Goal: Task Accomplishment & Management: Manage account settings

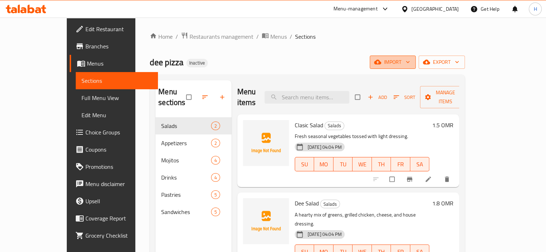
click at [410, 66] on span "import" at bounding box center [392, 62] width 34 height 9
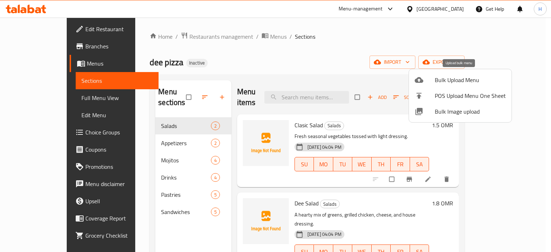
click at [441, 87] on ul "Bulk Upload Menu POS Upload Menu One Sheet Bulk Image upload" at bounding box center [460, 95] width 103 height 53
click at [437, 79] on span "Bulk Upload Menu" at bounding box center [470, 80] width 71 height 9
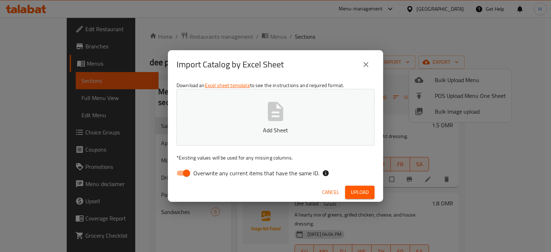
click at [276, 172] on span "Overwrite any current items that have the same ID." at bounding box center [256, 173] width 126 height 9
click at [207, 172] on input "Overwrite any current items that have the same ID." at bounding box center [186, 174] width 41 height 14
checkbox input "false"
drag, startPoint x: 437, startPoint y: 0, endPoint x: 326, endPoint y: 93, distance: 144.5
click at [326, 93] on button "Sufra-3a9d6c58-cda3-4431-805a-df08b22cc648-Menu (2).xlsx" at bounding box center [276, 117] width 198 height 57
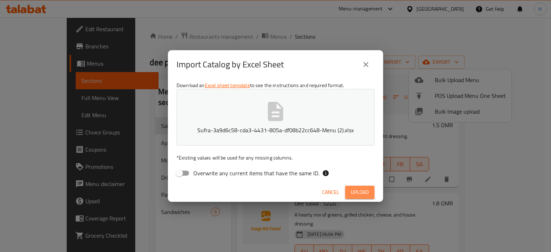
click at [358, 192] on span "Upload" at bounding box center [360, 192] width 18 height 9
click at [350, 195] on button "Upload" at bounding box center [359, 192] width 29 height 13
click at [361, 69] on button "close" at bounding box center [365, 64] width 17 height 17
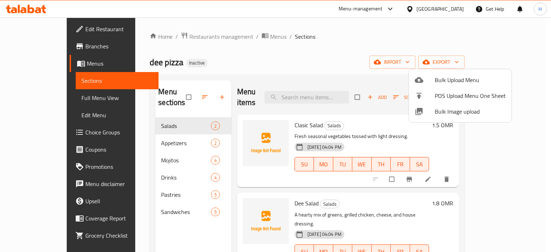
click at [363, 45] on div at bounding box center [275, 126] width 551 height 252
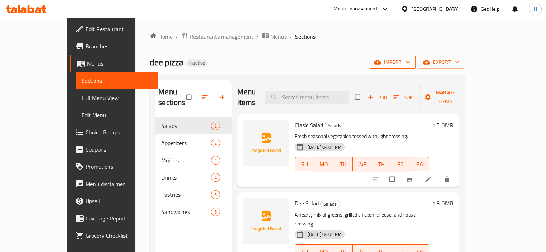
click at [381, 61] on icon "button" at bounding box center [377, 62] width 7 height 5
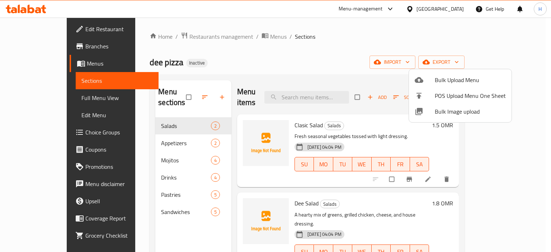
click at [444, 73] on li "Bulk Upload Menu" at bounding box center [460, 80] width 103 height 16
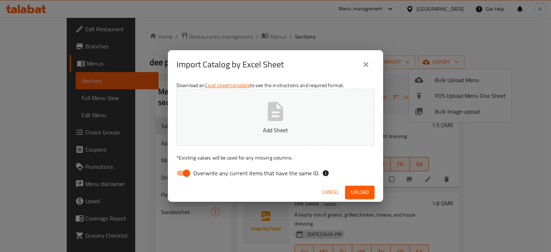
click at [267, 129] on p "Add Sheet" at bounding box center [276, 130] width 176 height 9
click at [201, 171] on span "Overwrite any current items that have the same ID." at bounding box center [256, 173] width 126 height 9
click at [201, 171] on input "Overwrite any current items that have the same ID." at bounding box center [186, 174] width 41 height 14
checkbox input "false"
click at [366, 191] on span "Upload" at bounding box center [360, 192] width 18 height 9
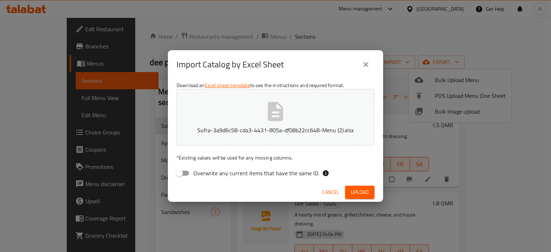
click at [368, 192] on button "Upload" at bounding box center [359, 192] width 29 height 13
click at [359, 195] on span "Upload" at bounding box center [360, 192] width 18 height 9
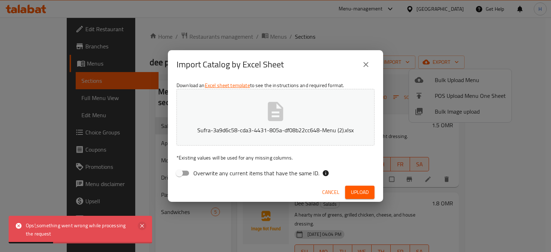
click at [142, 226] on icon at bounding box center [142, 226] width 4 height 4
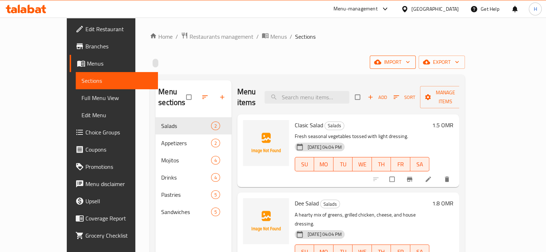
click at [410, 63] on span "import" at bounding box center [392, 62] width 34 height 9
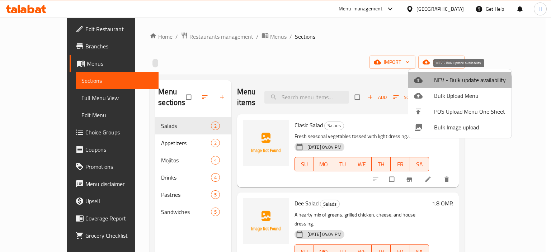
click at [447, 84] on span "NFV - Bulk update availability" at bounding box center [470, 80] width 72 height 9
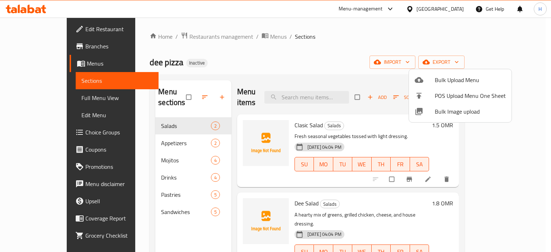
drag, startPoint x: 400, startPoint y: 49, endPoint x: 380, endPoint y: 50, distance: 19.4
click at [394, 50] on div at bounding box center [275, 126] width 551 height 252
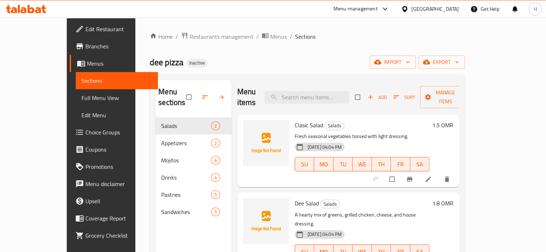
click at [419, 57] on div "dee pizza Inactive import export" at bounding box center [307, 62] width 315 height 13
click at [410, 58] on span "import" at bounding box center [392, 62] width 34 height 9
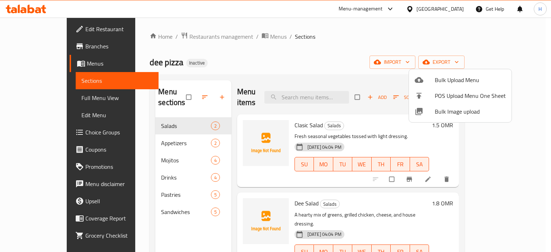
click at [452, 76] on span "Bulk Upload Menu" at bounding box center [470, 80] width 71 height 9
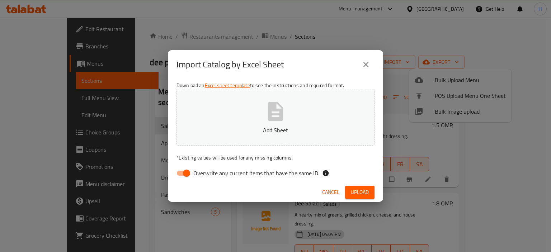
click at [257, 172] on span "Overwrite any current items that have the same ID." at bounding box center [256, 173] width 126 height 9
click at [207, 172] on input "Overwrite any current items that have the same ID." at bounding box center [186, 174] width 41 height 14
checkbox input "false"
click at [365, 193] on span "Upload" at bounding box center [360, 192] width 18 height 9
click at [356, 191] on span "Upload" at bounding box center [360, 192] width 18 height 9
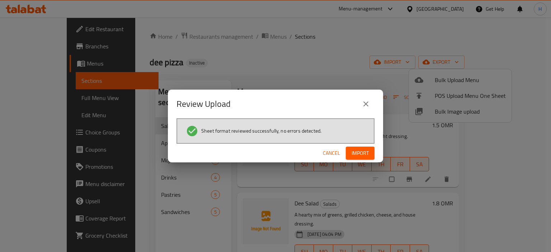
click at [364, 155] on span "Import" at bounding box center [360, 153] width 17 height 9
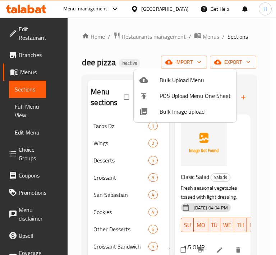
click at [112, 90] on div at bounding box center [138, 127] width 276 height 255
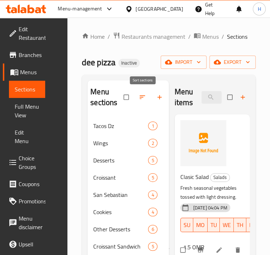
click at [146, 94] on span "button" at bounding box center [143, 97] width 9 height 7
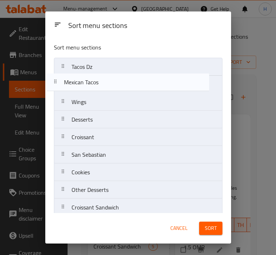
drag, startPoint x: 113, startPoint y: 99, endPoint x: 106, endPoint y: 81, distance: 19.3
click at [106, 81] on nav "Tacos Dz Wings Desserts Croissant San Sebastian Cookies Other Desserts Croissan…" at bounding box center [138, 216] width 168 height 317
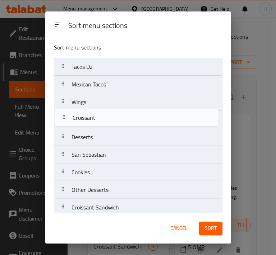
drag, startPoint x: 90, startPoint y: 143, endPoint x: 92, endPoint y: 121, distance: 22.3
click at [92, 121] on nav "Tacos Dz Mexican Tacos Wings Desserts Croissant San Sebastian Cookies Other Des…" at bounding box center [138, 216] width 168 height 317
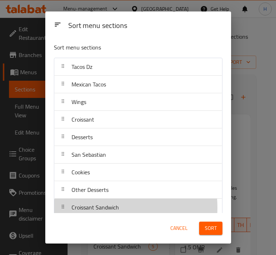
scroll to position [1, 0]
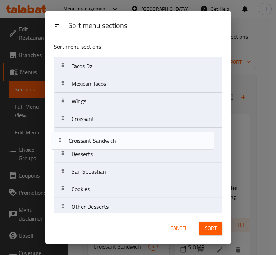
drag, startPoint x: 96, startPoint y: 207, endPoint x: 93, endPoint y: 139, distance: 68.6
click at [93, 139] on nav "Tacos Dz Mexican Tacos Wings Croissant Desserts San Sebastian Cookies Other Des…" at bounding box center [138, 215] width 168 height 317
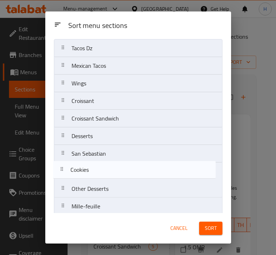
scroll to position [19, 0]
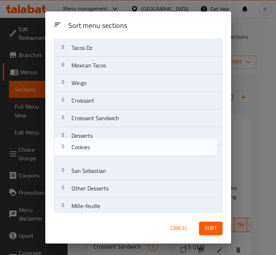
drag, startPoint x: 100, startPoint y: 169, endPoint x: 100, endPoint y: 148, distance: 21.5
click at [100, 148] on nav "Tacos Dz Mexican Tacos Wings Croissant Croissant Sandwich Desserts San Sebastia…" at bounding box center [138, 197] width 168 height 317
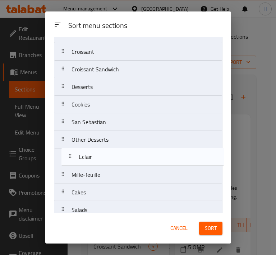
scroll to position [69, 0]
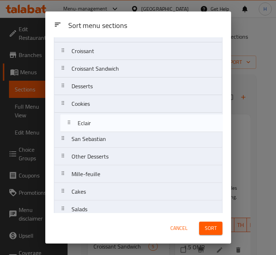
drag, startPoint x: 96, startPoint y: 166, endPoint x: 98, endPoint y: 120, distance: 46.0
click at [98, 120] on nav "Tacos Dz Mexican Tacos Wings Croissant Croissant Sandwich Desserts Cookies San …" at bounding box center [138, 147] width 168 height 317
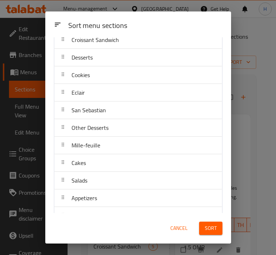
scroll to position [99, 0]
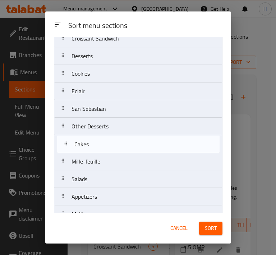
drag, startPoint x: 90, startPoint y: 162, endPoint x: 93, endPoint y: 143, distance: 18.9
click at [93, 143] on nav "Tacos Dz Mexican Tacos Wings Croissant Croissant Sandwich Desserts Cookies Ecla…" at bounding box center [138, 117] width 168 height 317
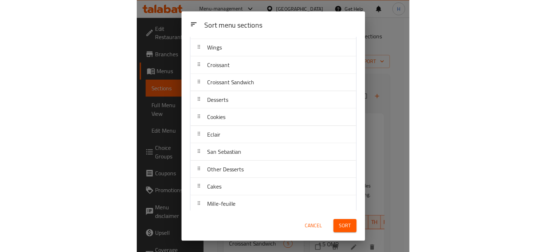
scroll to position [0, 0]
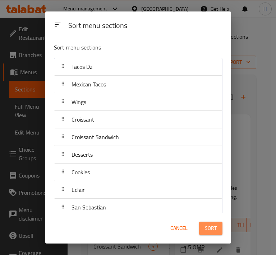
click at [214, 230] on span "Sort" at bounding box center [211, 228] width 12 height 9
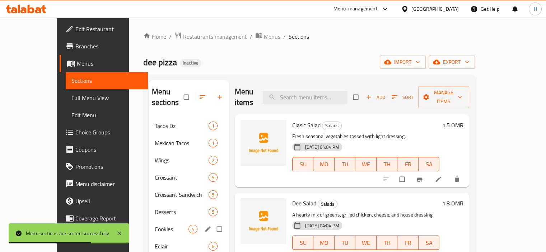
scroll to position [48, 0]
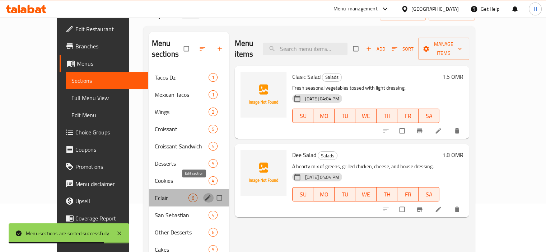
click at [204, 195] on icon "edit" at bounding box center [207, 198] width 7 height 7
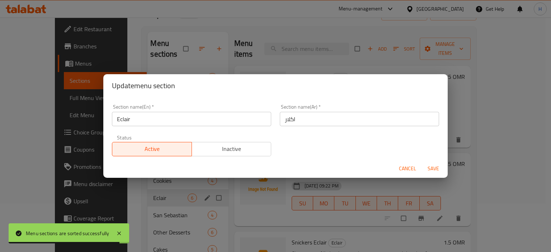
click at [288, 119] on input "اكلار" at bounding box center [359, 119] width 159 height 14
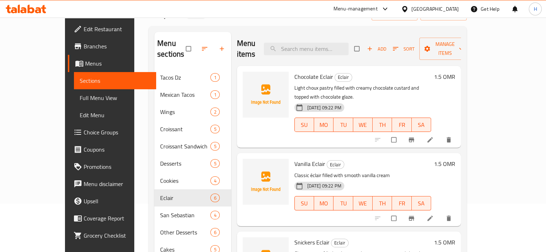
click at [80, 97] on span "Full Menu View" at bounding box center [115, 98] width 71 height 9
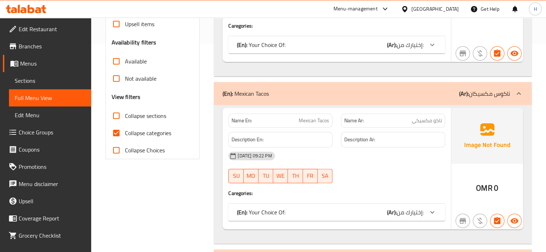
scroll to position [209, 0]
click at [118, 133] on input "Collapse categories" at bounding box center [116, 132] width 17 height 17
checkbox input "false"
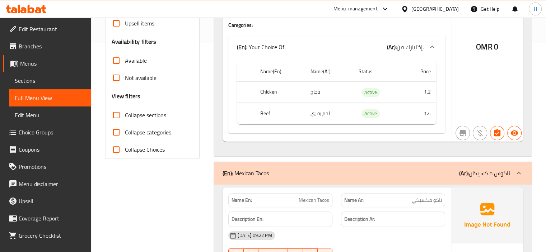
click at [115, 110] on input "Collapse sections" at bounding box center [116, 115] width 17 height 17
checkbox input "true"
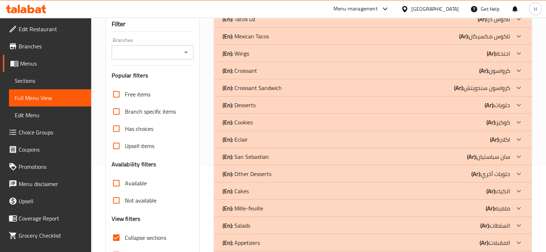
scroll to position [168, 0]
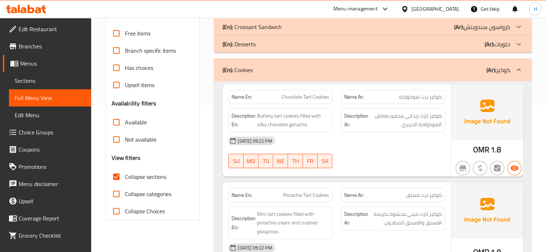
scroll to position [87, 0]
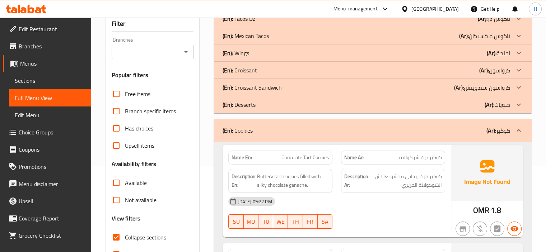
click at [249, 23] on p "(En): Desserts" at bounding box center [239, 18] width 33 height 9
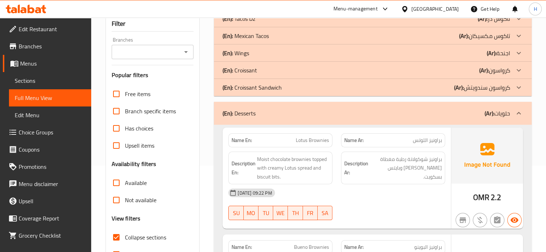
click at [248, 23] on p "(En): Croissant Sandwich" at bounding box center [239, 18] width 33 height 9
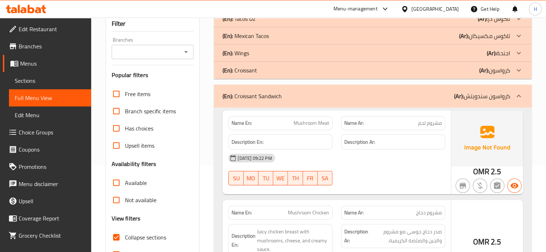
click at [244, 23] on p "(En): Croissant" at bounding box center [239, 18] width 33 height 9
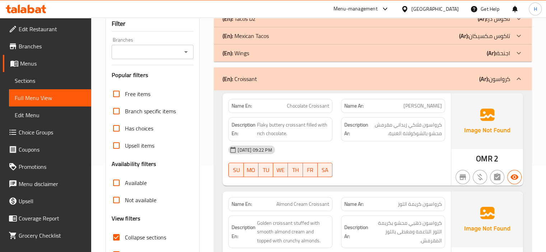
click at [246, 23] on p "(En): Wings" at bounding box center [239, 18] width 33 height 9
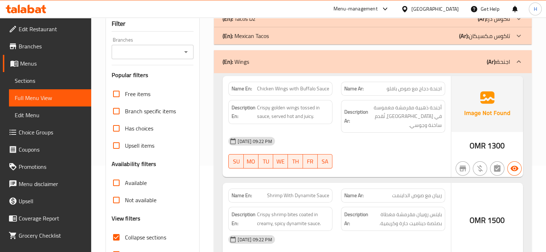
click at [246, 23] on p "(En): Mexican Tacos" at bounding box center [239, 18] width 33 height 9
click at [244, 21] on p "(En): Tacos Dz" at bounding box center [239, 18] width 33 height 9
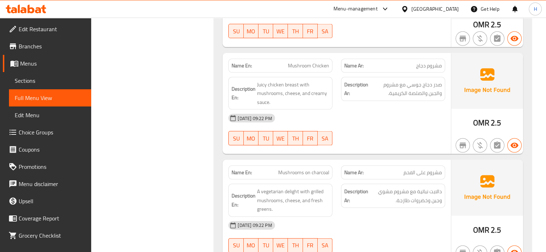
scroll to position [1331, 0]
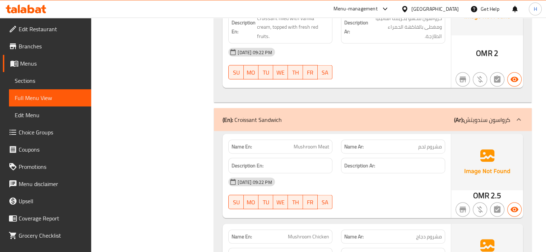
copy span "Mushroom Meat"
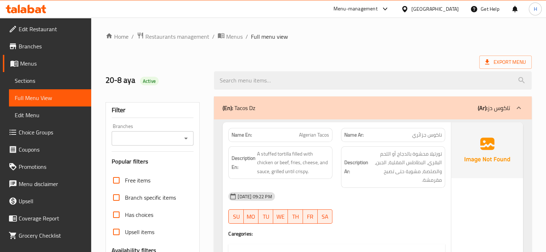
scroll to position [256, 0]
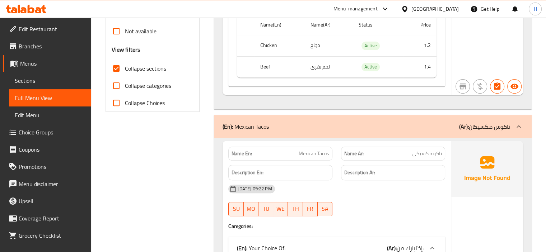
click at [32, 82] on span "Sections" at bounding box center [50, 80] width 71 height 9
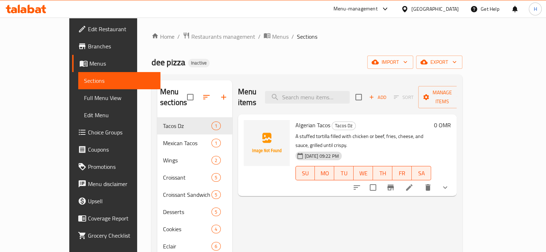
click at [253, 60] on div "dee pizza Inactive import export" at bounding box center [306, 62] width 311 height 13
click at [330, 99] on div "Menu items Add Sort Manage items" at bounding box center [347, 97] width 219 height 34
click at [314, 91] on input "search" at bounding box center [307, 97] width 85 height 13
paste input "Chicken Wings with Buffalo Sauce"
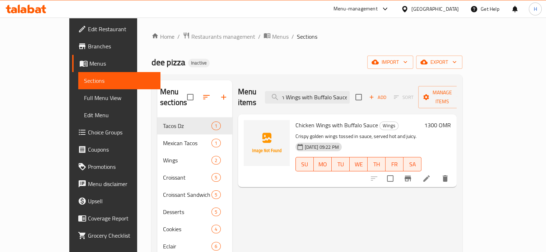
type input "Chicken Wings with Buffalo Sauce"
click at [430, 176] on icon at bounding box center [426, 179] width 6 height 6
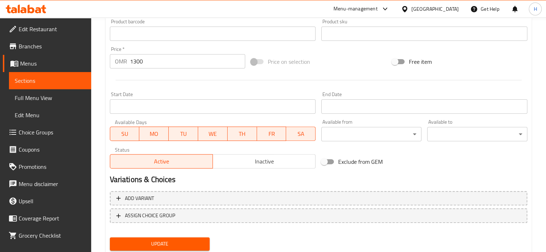
scroll to position [238, 0]
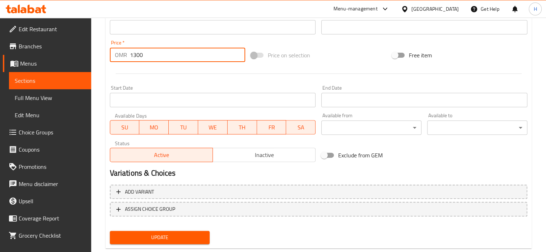
click at [135, 56] on input "1300" at bounding box center [187, 55] width 115 height 14
type input "1"
type input "1.300"
click at [169, 233] on button "Update" at bounding box center [160, 237] width 100 height 13
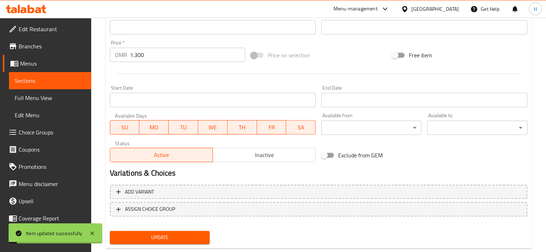
scroll to position [0, 0]
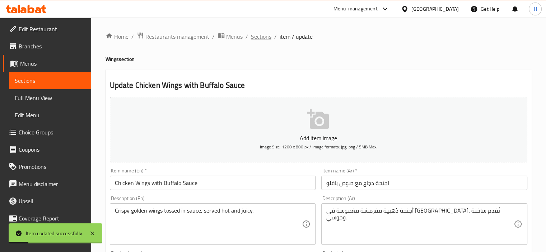
click at [263, 33] on span "Sections" at bounding box center [261, 36] width 20 height 9
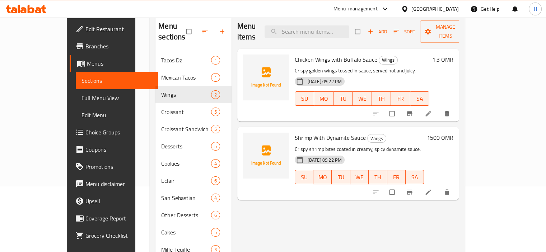
scroll to position [66, 0]
click at [439, 186] on li at bounding box center [429, 191] width 20 height 11
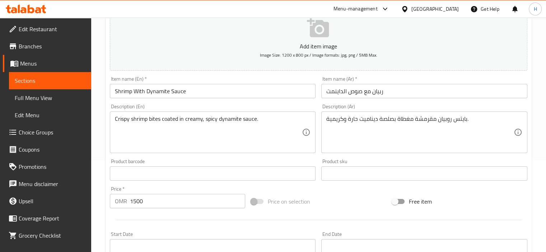
scroll to position [116, 0]
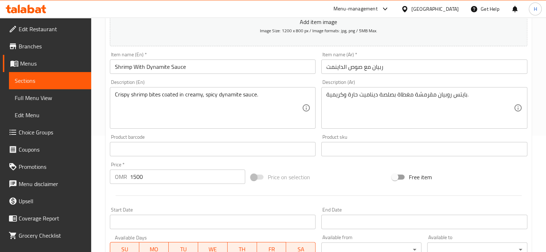
click at [149, 176] on input "1500" at bounding box center [187, 177] width 115 height 14
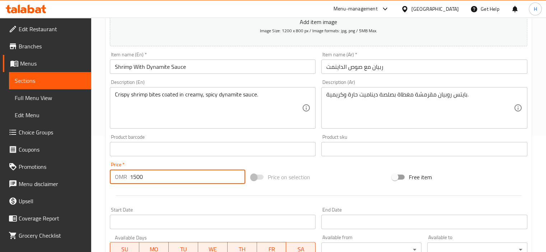
click at [149, 176] on input "1500" at bounding box center [187, 177] width 115 height 14
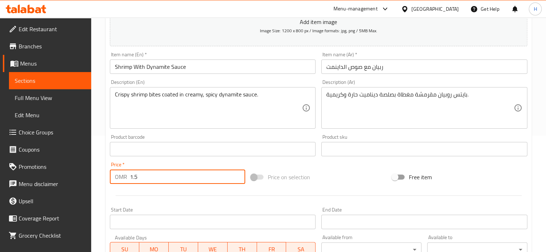
type input "1.5"
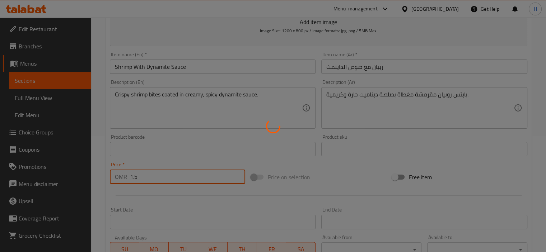
scroll to position [0, 0]
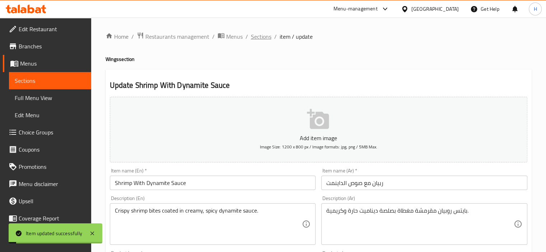
click at [258, 34] on span "Sections" at bounding box center [261, 36] width 20 height 9
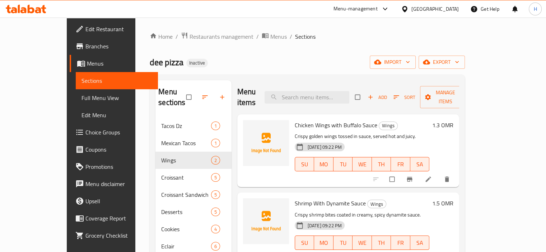
click at [81, 98] on span "Full Menu View" at bounding box center [116, 98] width 71 height 9
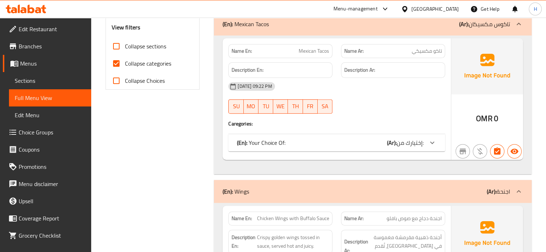
scroll to position [280, 0]
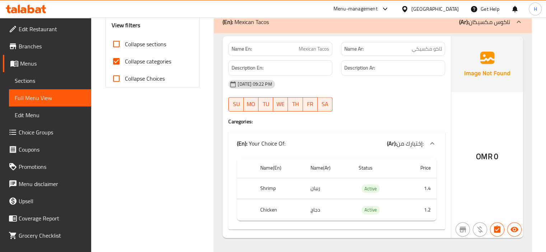
click at [329, 142] on div "(En): Your Choice Of: (Ar): إختيارك من:" at bounding box center [330, 143] width 187 height 9
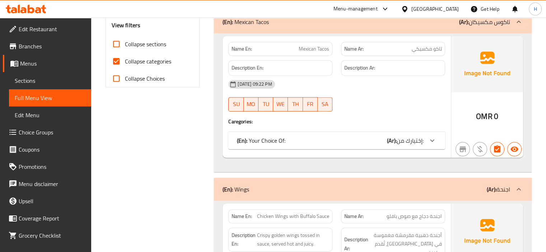
scroll to position [160, 0]
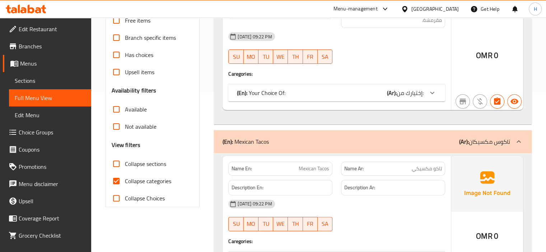
click at [333, 102] on div "Name En: Algerian Tacos Name Ar: ناكوس جزائري Description En: A stuffed tortill…" at bounding box center [337, 36] width 228 height 148
click at [332, 97] on div "(En): Your Choice Of: (Ar): إختيارك من:" at bounding box center [336, 92] width 217 height 17
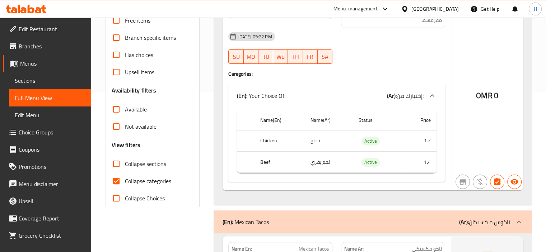
click at [332, 97] on div "(En): Your Choice Of: (Ar): إختيارك من:" at bounding box center [330, 96] width 187 height 9
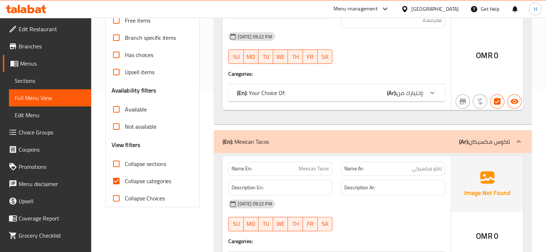
click at [117, 179] on input "Collapse categories" at bounding box center [116, 181] width 17 height 17
checkbox input "false"
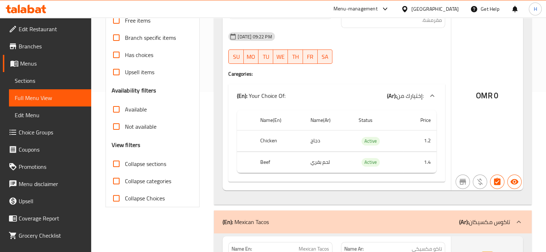
click at [116, 163] on input "Collapse sections" at bounding box center [116, 163] width 17 height 17
checkbox input "true"
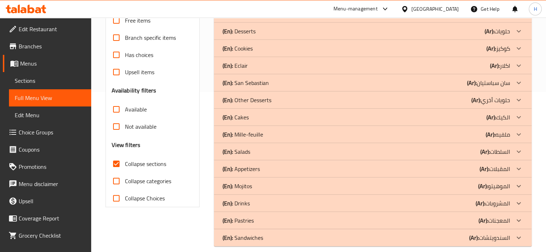
scroll to position [168, 0]
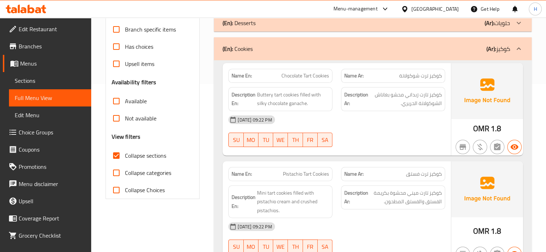
scroll to position [70, 0]
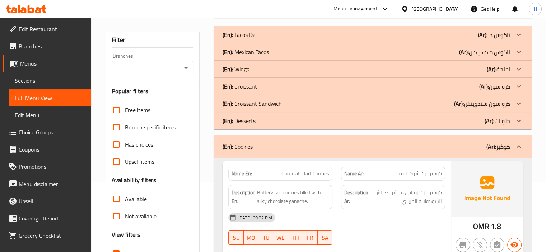
click at [248, 39] on p "(En): Desserts" at bounding box center [239, 35] width 33 height 9
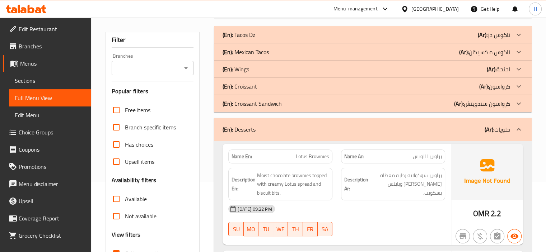
click at [255, 39] on p "(En): Croissant Sandwich" at bounding box center [239, 35] width 33 height 9
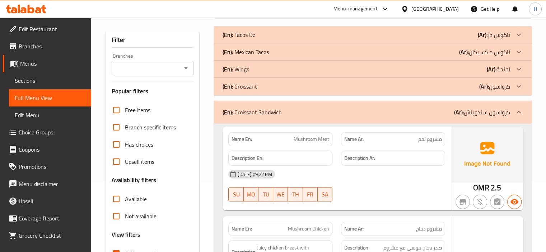
click at [244, 39] on p "(En): Croissant" at bounding box center [239, 35] width 33 height 9
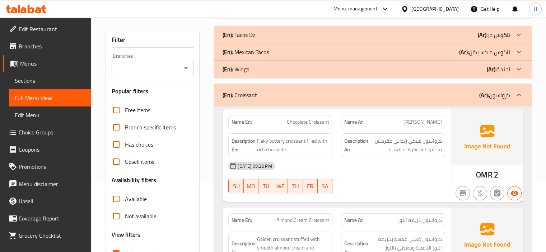
click at [254, 43] on div "(En): Wings (Ar): اجنحة" at bounding box center [373, 34] width 318 height 17
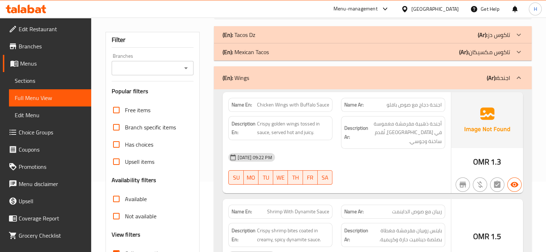
click at [248, 39] on p "(En): Mexican Tacos" at bounding box center [239, 35] width 33 height 9
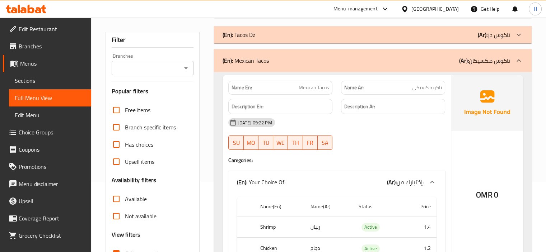
click at [267, 34] on div "(En): Tacos Dz (Ar): تاكوس دز" at bounding box center [367, 35] width 288 height 9
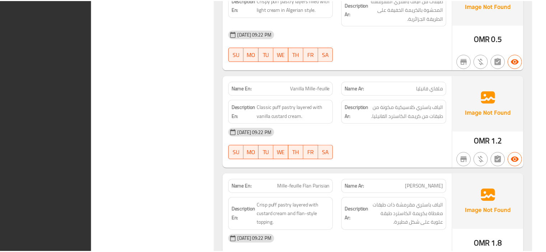
scroll to position [5516, 0]
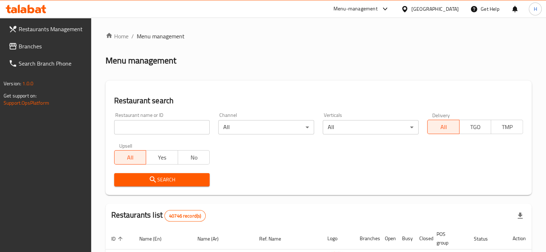
click at [29, 47] on span "Branches" at bounding box center [52, 46] width 67 height 9
click at [38, 48] on span "Branches" at bounding box center [52, 46] width 67 height 9
